Goal: Task Accomplishment & Management: Manage account settings

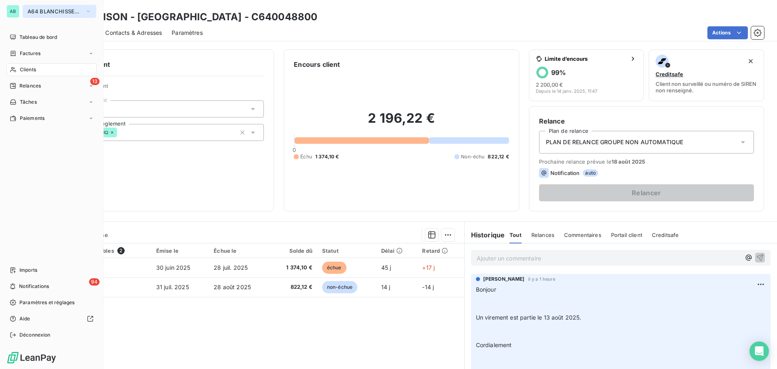
click at [33, 13] on span "A64 BLANCHISSERIE 2000" at bounding box center [55, 11] width 54 height 6
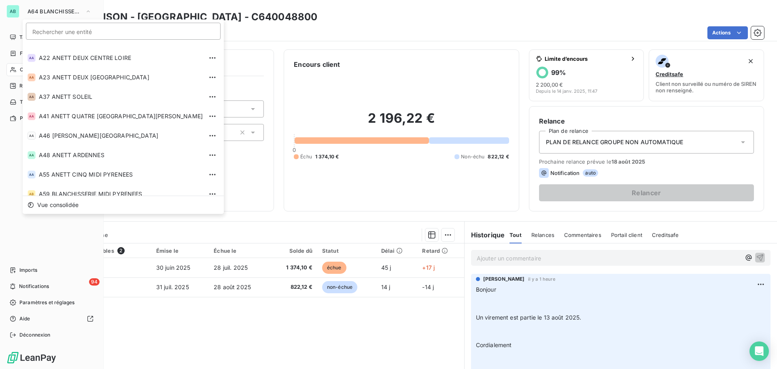
scroll to position [32, 0]
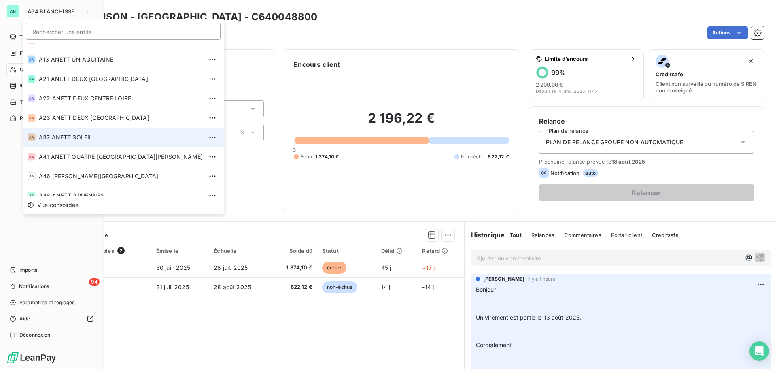
click at [61, 140] on span "A37 ANETT SOLEIL" at bounding box center [121, 137] width 164 height 8
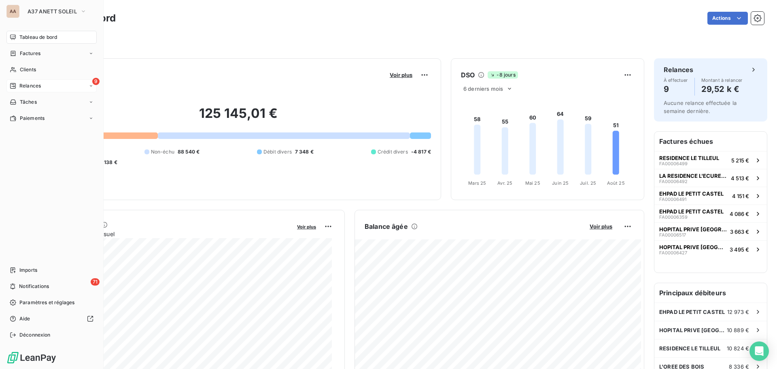
click at [24, 87] on span "Relances" at bounding box center [29, 85] width 21 height 7
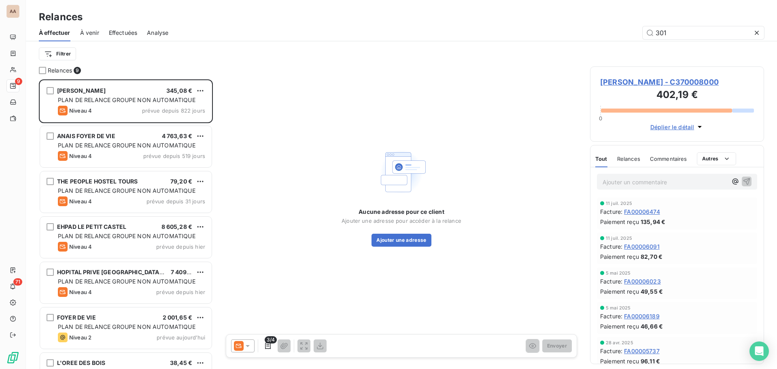
type input "3018"
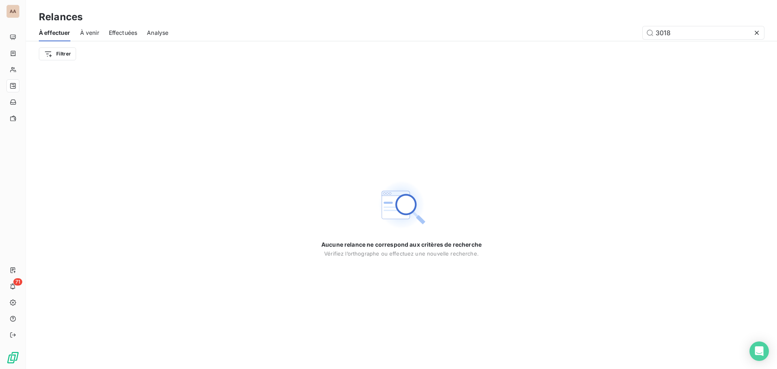
click at [95, 36] on span "À venir" at bounding box center [89, 33] width 19 height 8
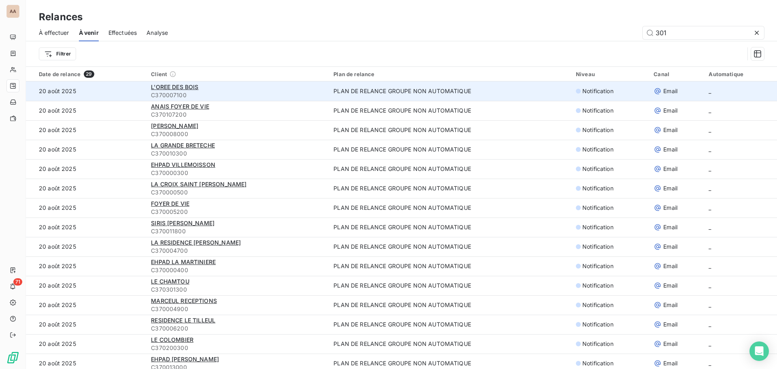
type input "3018"
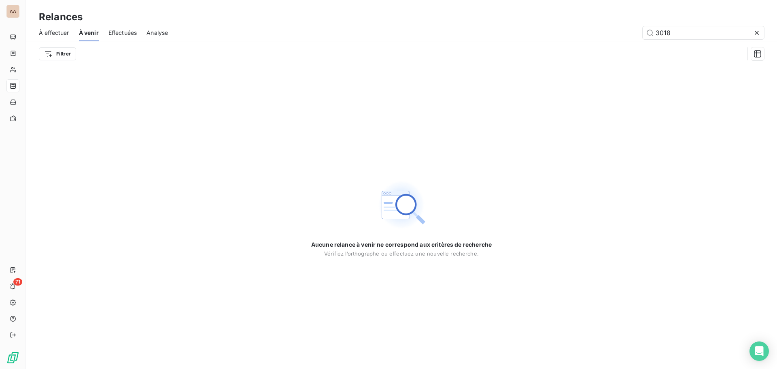
click at [60, 36] on span "À effectuer" at bounding box center [54, 33] width 30 height 8
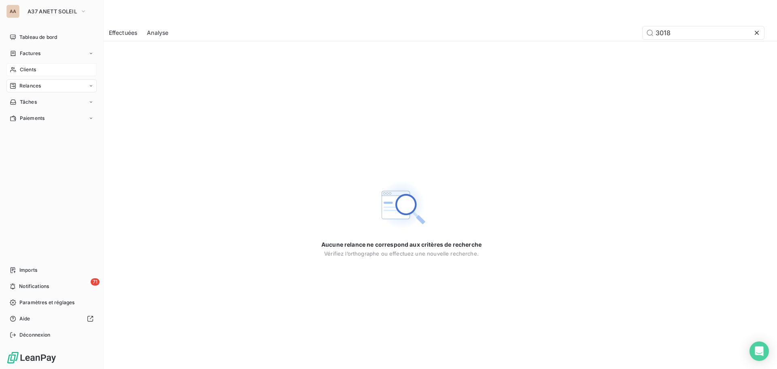
click at [41, 65] on div "Clients" at bounding box center [51, 69] width 90 height 13
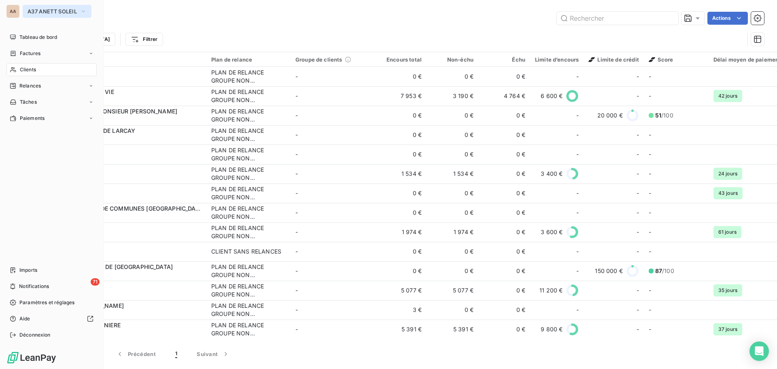
click at [40, 16] on button "A37 ANETT SOLEIL" at bounding box center [57, 11] width 69 height 13
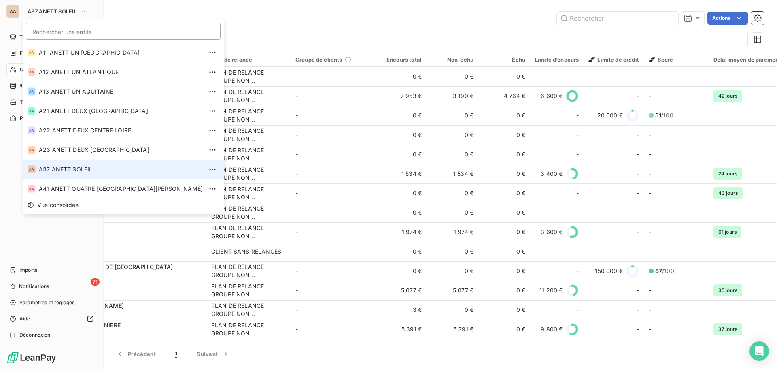
click at [57, 166] on span "A37 ANETT SOLEIL" at bounding box center [121, 169] width 164 height 8
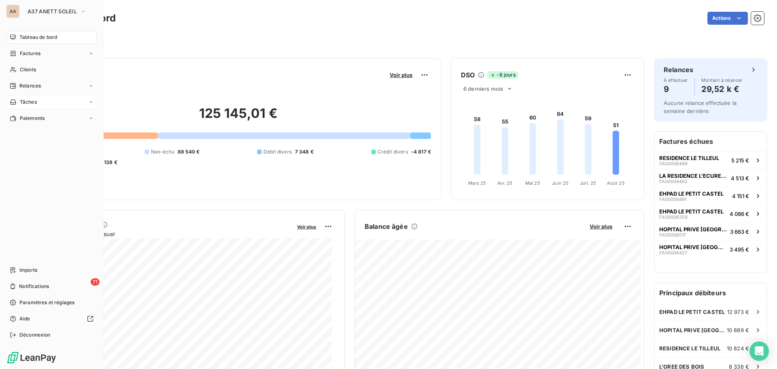
click at [38, 104] on div "Tâches" at bounding box center [51, 102] width 90 height 13
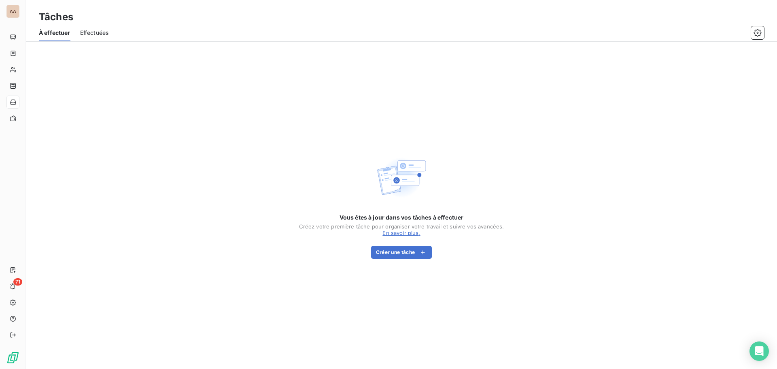
click at [91, 34] on span "Effectuées" at bounding box center [94, 33] width 29 height 8
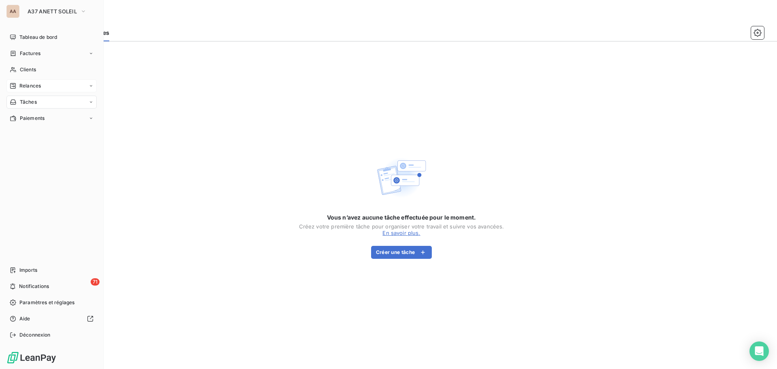
click at [27, 83] on span "Relances" at bounding box center [29, 85] width 21 height 7
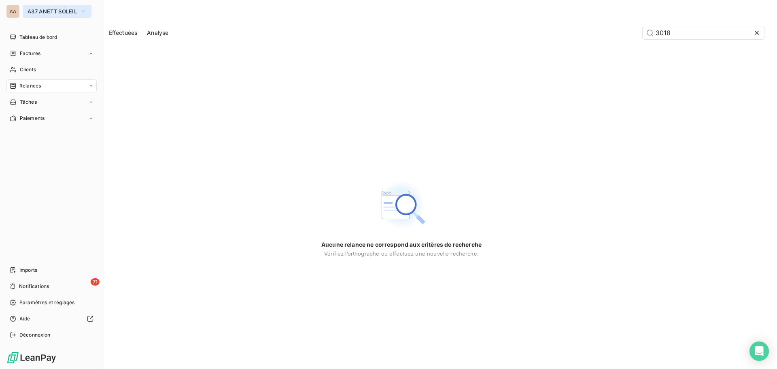
click at [53, 14] on span "A37 ANETT SOLEIL" at bounding box center [52, 11] width 49 height 6
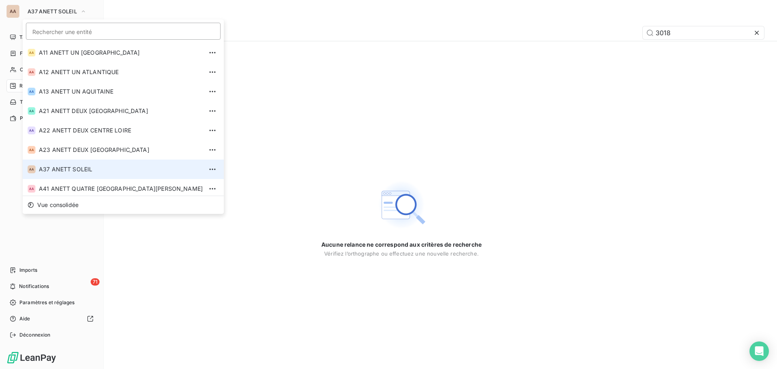
click at [64, 170] on span "A37 ANETT SOLEIL" at bounding box center [121, 169] width 164 height 8
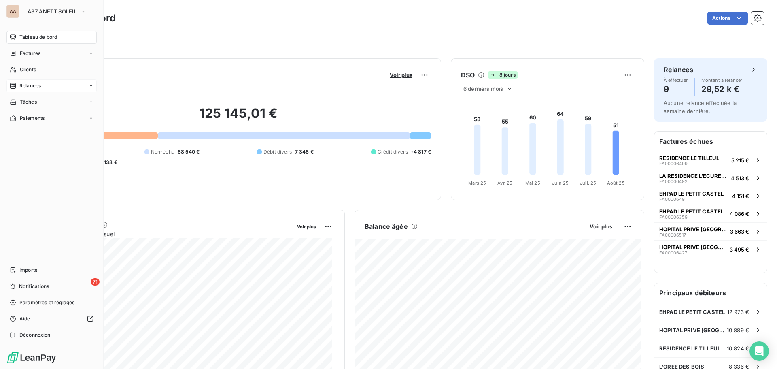
click at [43, 87] on div "Relances" at bounding box center [51, 85] width 90 height 13
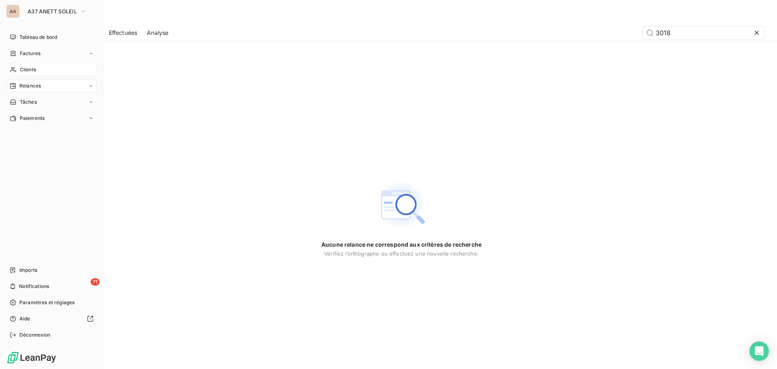
click at [27, 74] on div "Clients" at bounding box center [51, 69] width 90 height 13
